Goal: Navigation & Orientation: Find specific page/section

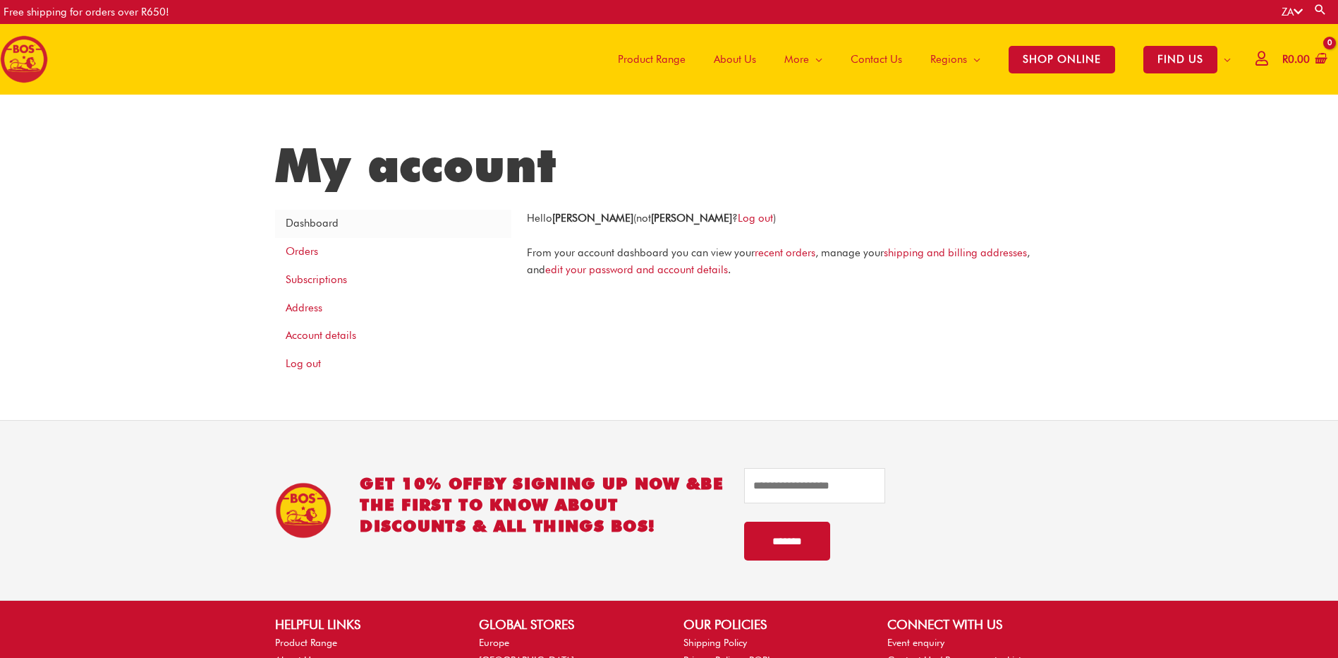
click at [1302, 13] on icon at bounding box center [1298, 11] width 9 height 11
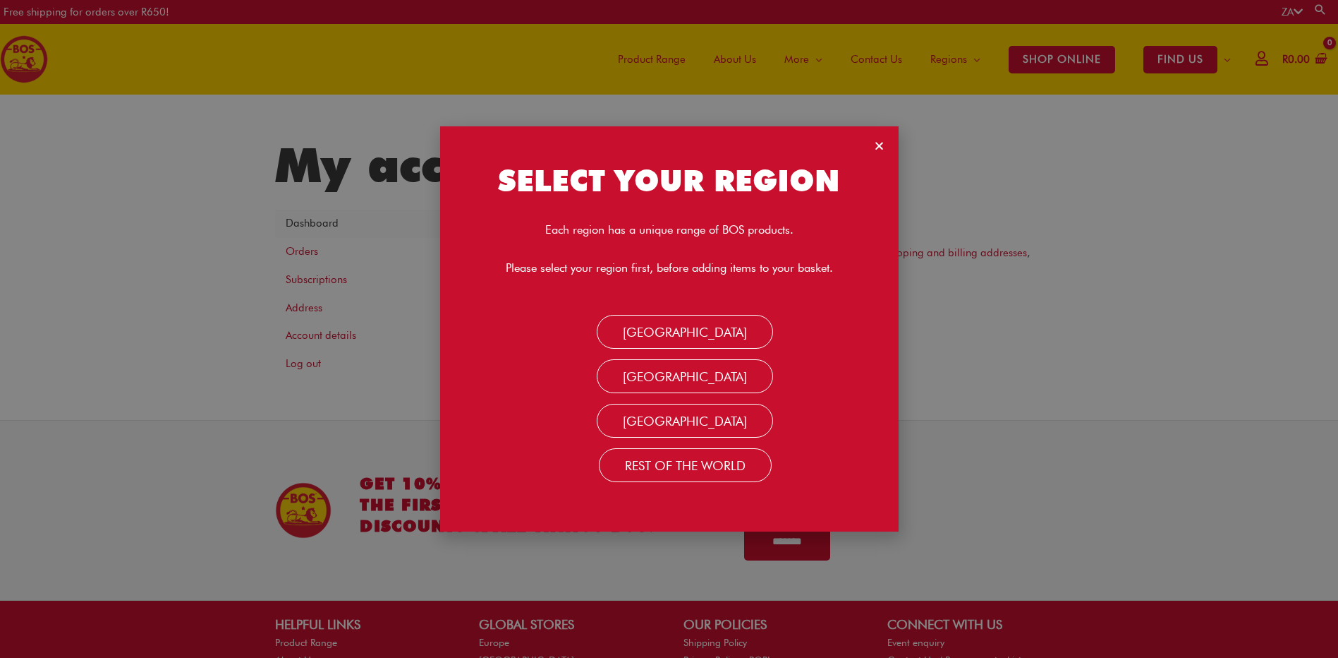
drag, startPoint x: 146, startPoint y: 58, endPoint x: 99, endPoint y: 52, distance: 47.6
click at [146, 58] on div "SELECT YOUR REGION Each region has a unique range of BOS products. Please selec…" at bounding box center [669, 329] width 1338 height 658
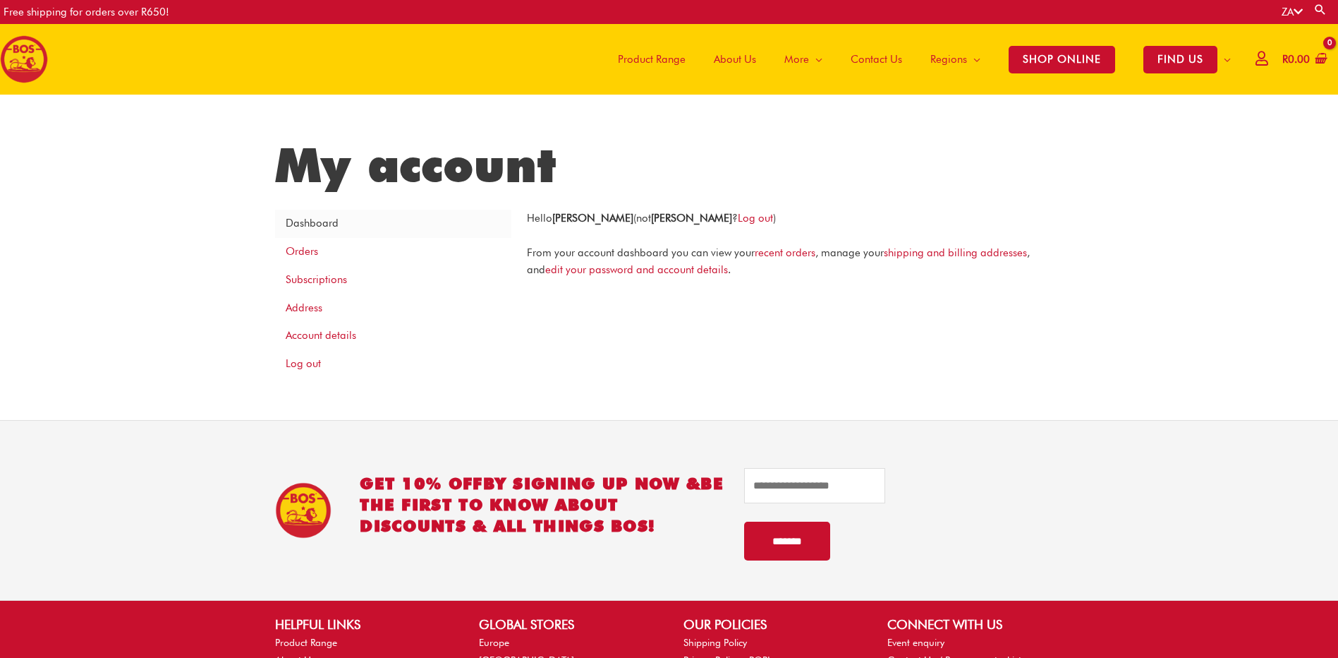
click at [1, 57] on img at bounding box center [24, 59] width 48 height 48
click at [60, 327] on div "My account Dashboard Orders Subscriptions Address Account details Log out Hello…" at bounding box center [669, 257] width 1338 height 325
